Goal: Transaction & Acquisition: Download file/media

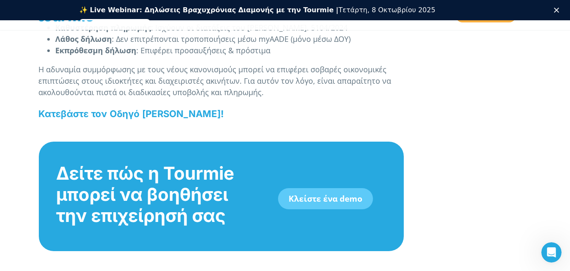
scroll to position [1196, 0]
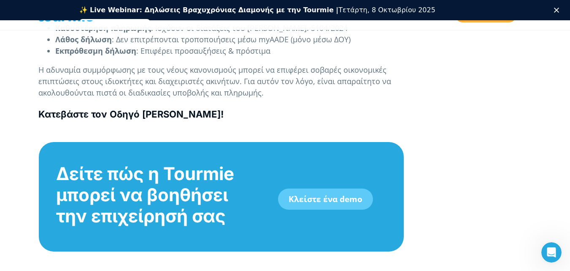
click at [208, 119] on b "Κατεβάστε τον Οδηγό [PERSON_NAME]!" at bounding box center [130, 113] width 185 height 11
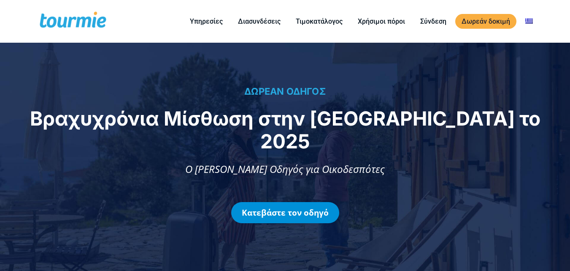
click at [287, 202] on link "Κατεβάστε τον οδηγό" at bounding box center [285, 212] width 108 height 21
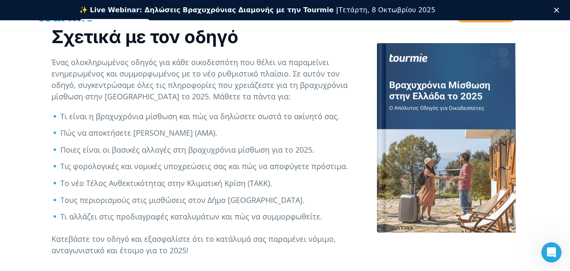
scroll to position [285, 0]
